Goal: Information Seeking & Learning: Check status

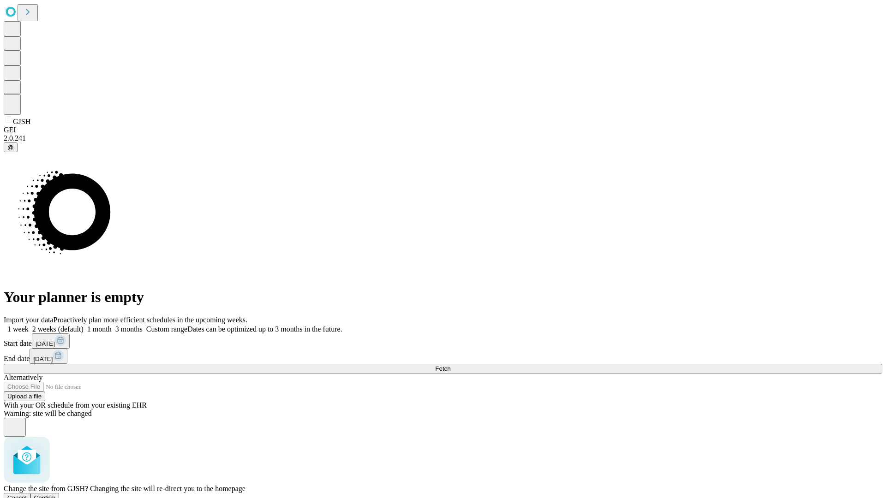
click at [56, 495] on span "Confirm" at bounding box center [45, 498] width 22 height 7
click at [29, 325] on label "1 week" at bounding box center [16, 329] width 25 height 8
click at [450, 365] on span "Fetch" at bounding box center [442, 368] width 15 height 7
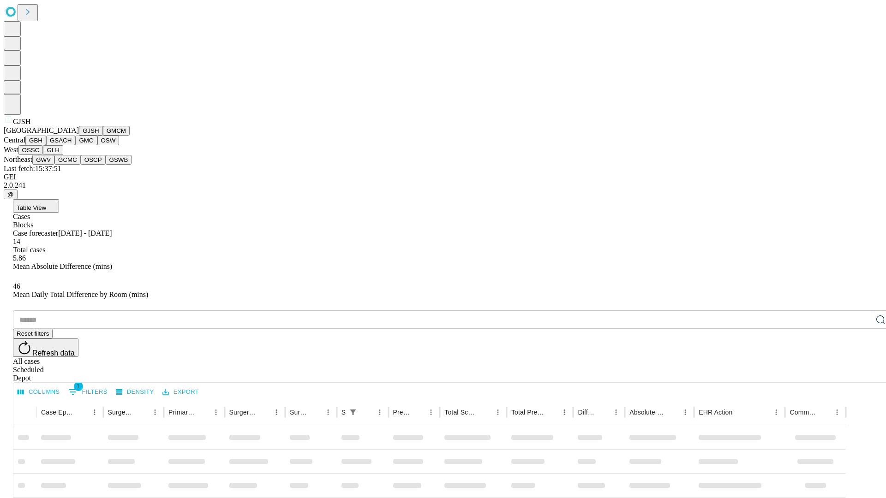
click at [103, 136] on button "GMCM" at bounding box center [116, 131] width 27 height 10
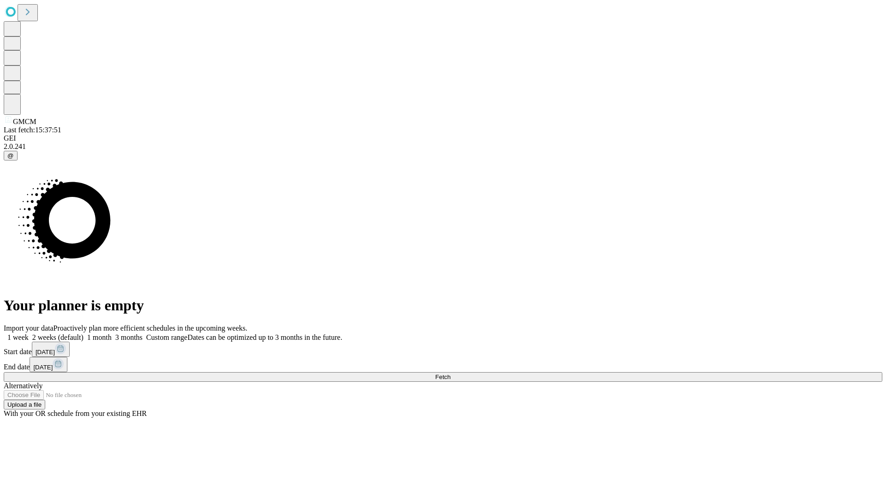
click at [29, 334] on label "1 week" at bounding box center [16, 338] width 25 height 8
click at [450, 374] on span "Fetch" at bounding box center [442, 377] width 15 height 7
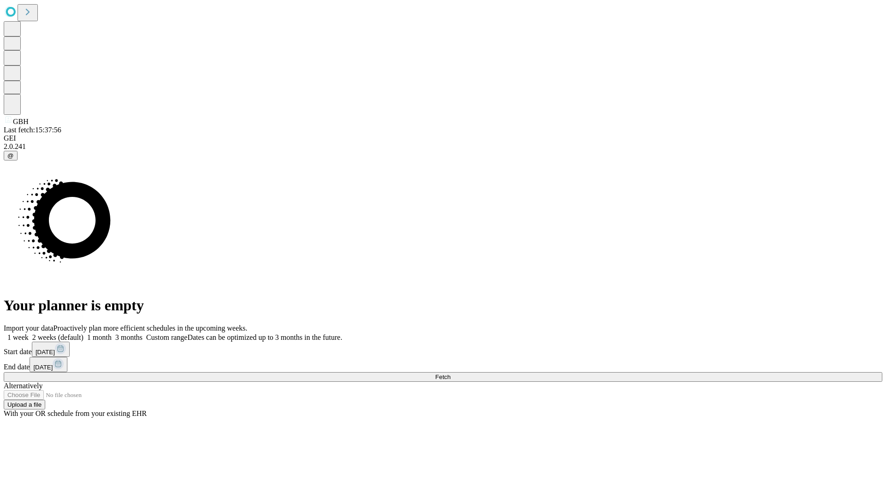
click at [29, 334] on label "1 week" at bounding box center [16, 338] width 25 height 8
click at [450, 374] on span "Fetch" at bounding box center [442, 377] width 15 height 7
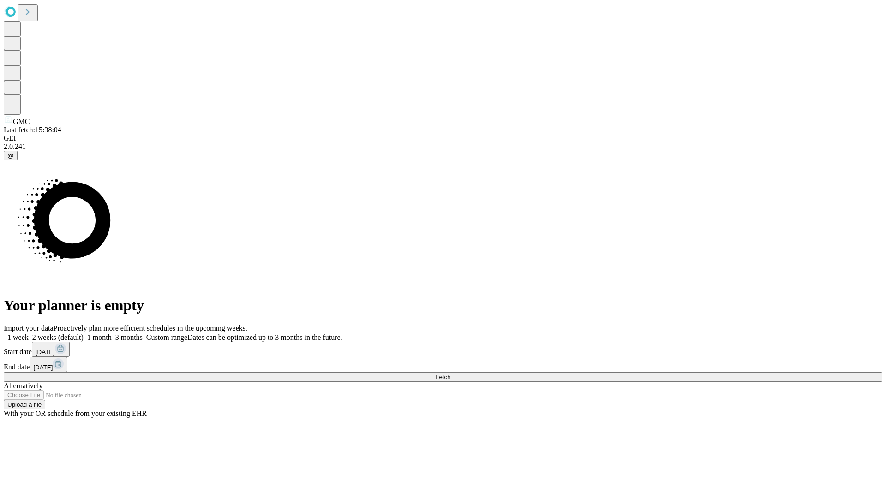
click at [450, 374] on span "Fetch" at bounding box center [442, 377] width 15 height 7
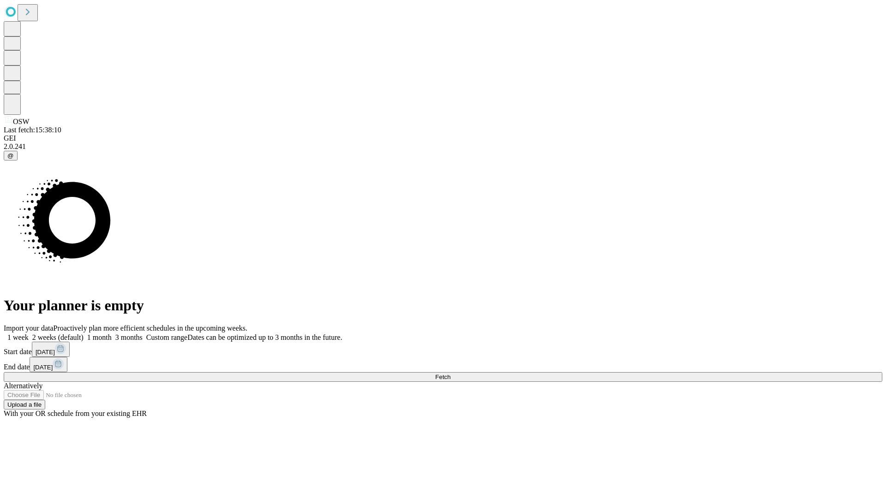
click at [450, 374] on span "Fetch" at bounding box center [442, 377] width 15 height 7
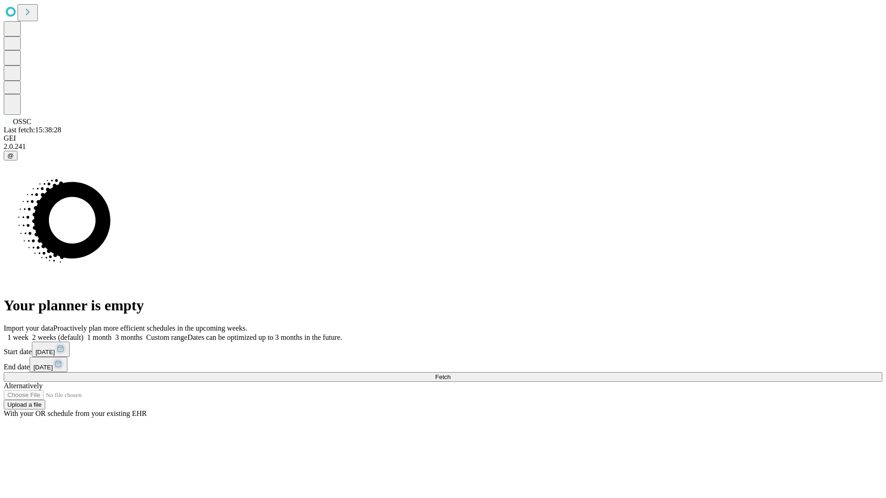
click at [29, 334] on label "1 week" at bounding box center [16, 338] width 25 height 8
click at [450, 374] on span "Fetch" at bounding box center [442, 377] width 15 height 7
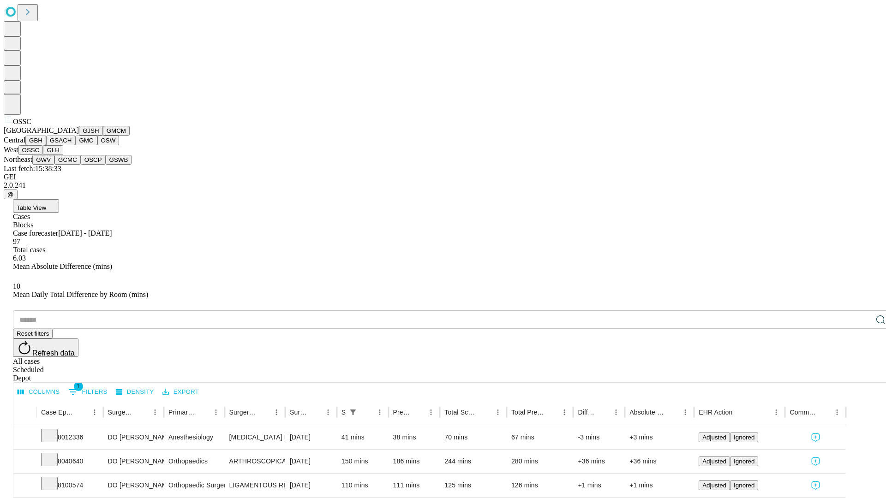
click at [63, 155] on button "GLH" at bounding box center [53, 150] width 20 height 10
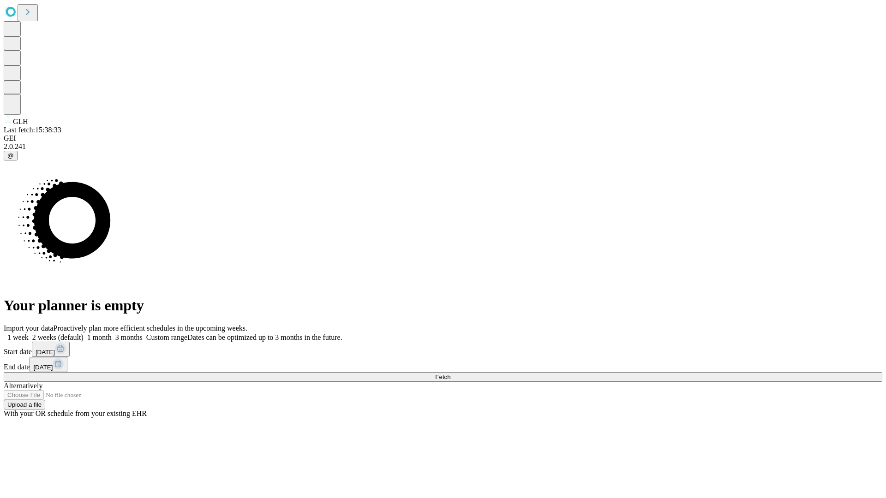
click at [29, 334] on label "1 week" at bounding box center [16, 338] width 25 height 8
click at [450, 374] on span "Fetch" at bounding box center [442, 377] width 15 height 7
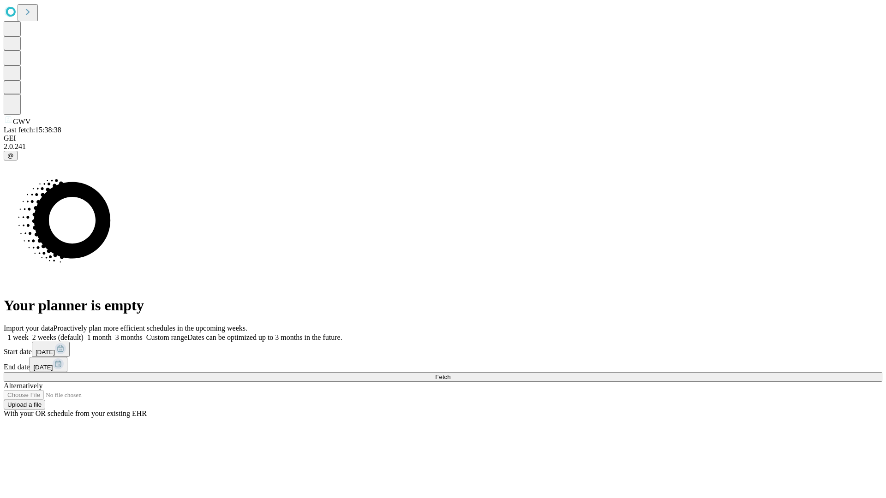
click at [450, 374] on span "Fetch" at bounding box center [442, 377] width 15 height 7
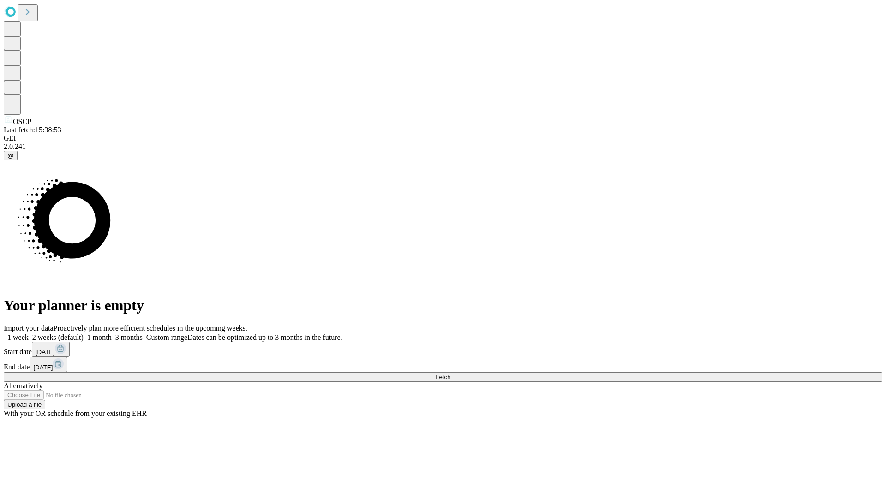
click at [29, 334] on label "1 week" at bounding box center [16, 338] width 25 height 8
click at [450, 374] on span "Fetch" at bounding box center [442, 377] width 15 height 7
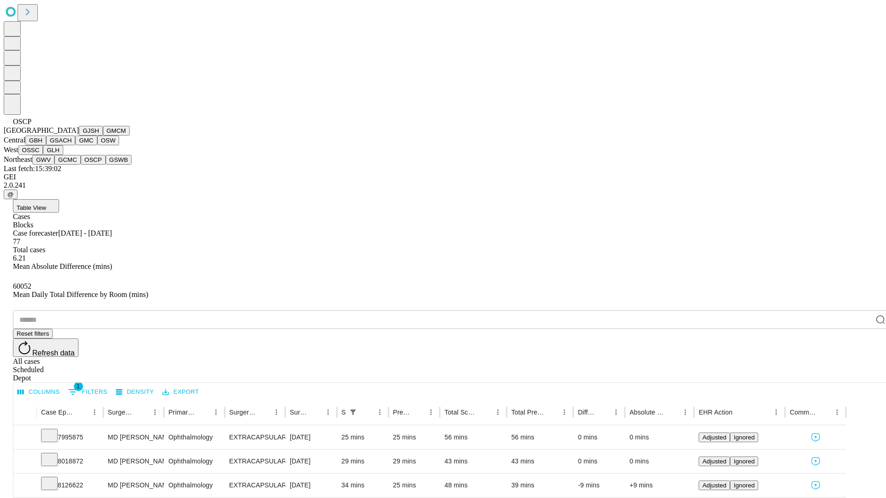
click at [106, 165] on button "GSWB" at bounding box center [119, 160] width 26 height 10
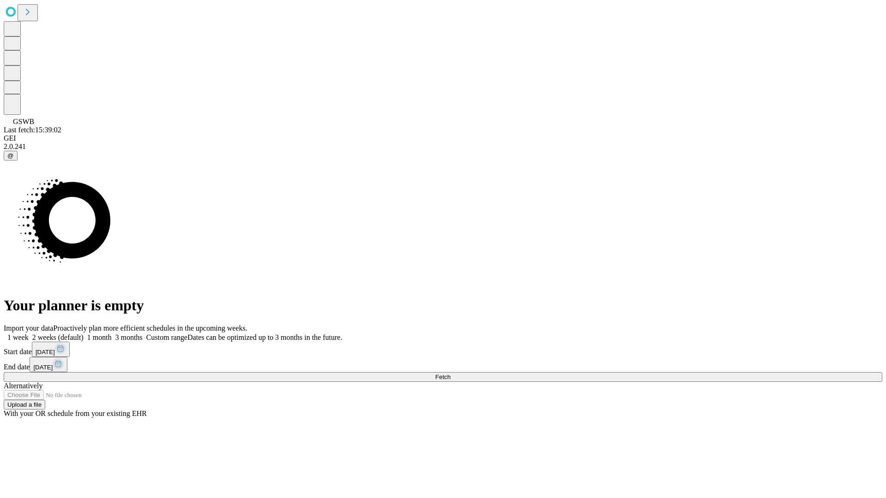
click at [29, 334] on label "1 week" at bounding box center [16, 338] width 25 height 8
click at [450, 374] on span "Fetch" at bounding box center [442, 377] width 15 height 7
